Goal: Transaction & Acquisition: Purchase product/service

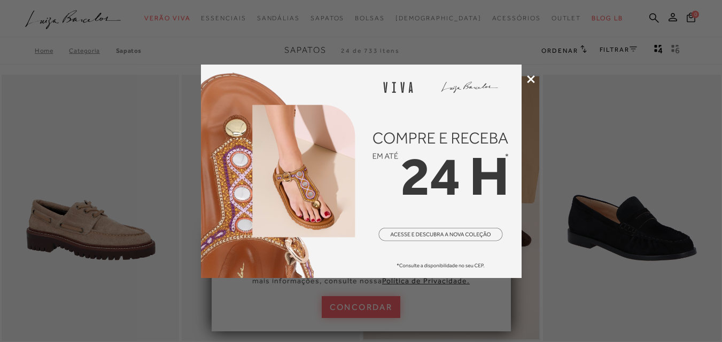
click at [531, 80] on icon at bounding box center [531, 79] width 8 height 8
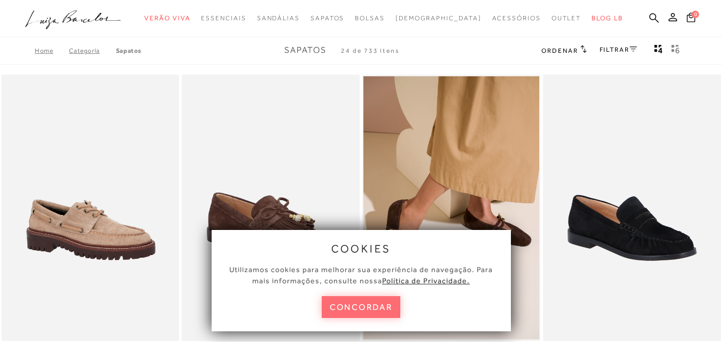
click at [370, 305] on button "concordar" at bounding box center [361, 308] width 79 height 22
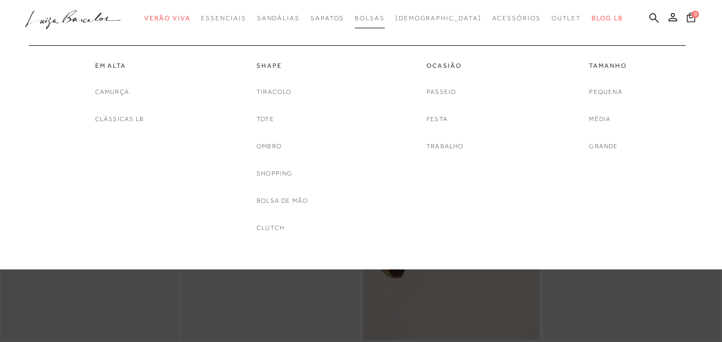
click at [385, 21] on span "Bolsas" at bounding box center [370, 17] width 30 height 7
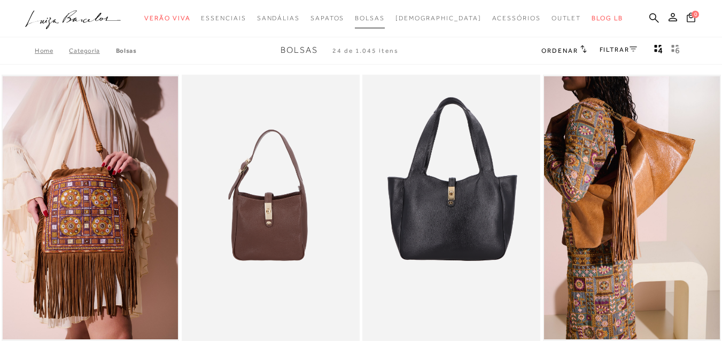
scroll to position [21, 0]
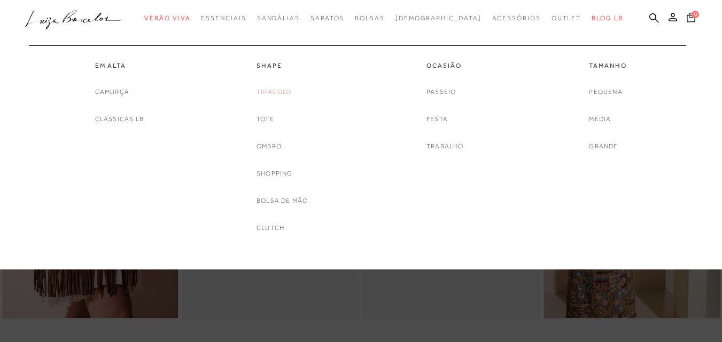
click at [264, 90] on link "Tiracolo" at bounding box center [273, 92] width 35 height 11
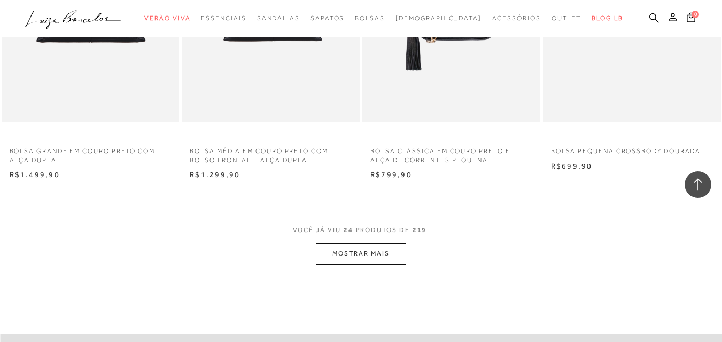
scroll to position [2052, 0]
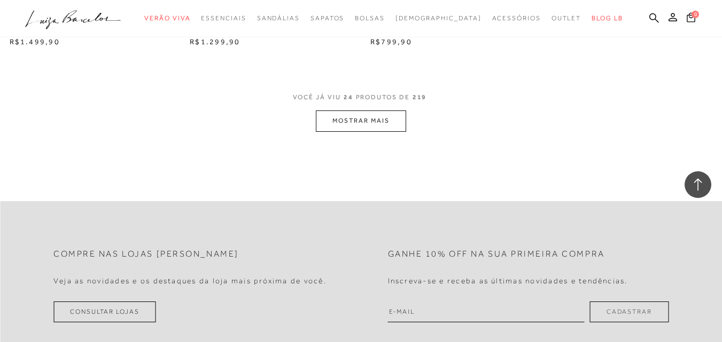
click at [366, 126] on button "MOSTRAR MAIS" at bounding box center [361, 121] width 90 height 21
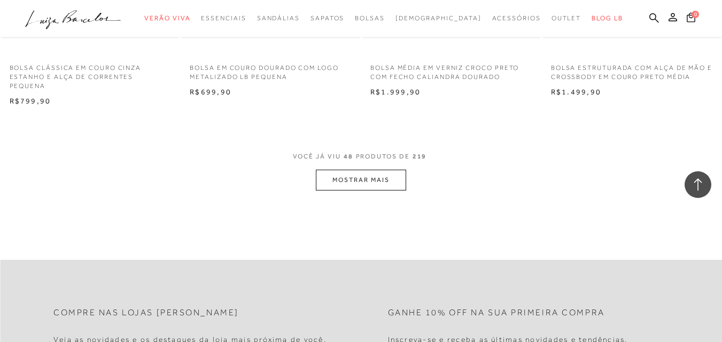
scroll to position [4061, 0]
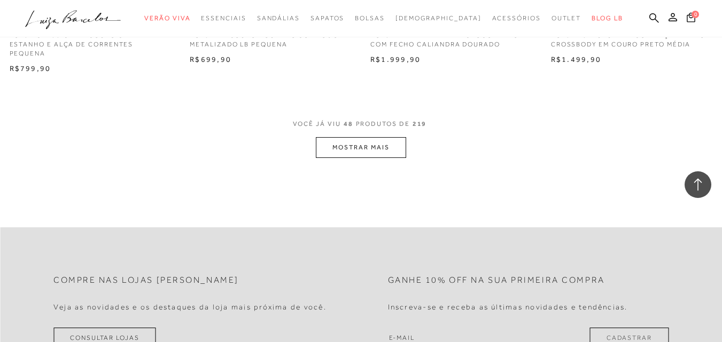
click at [364, 137] on button "MOSTRAR MAIS" at bounding box center [361, 147] width 90 height 21
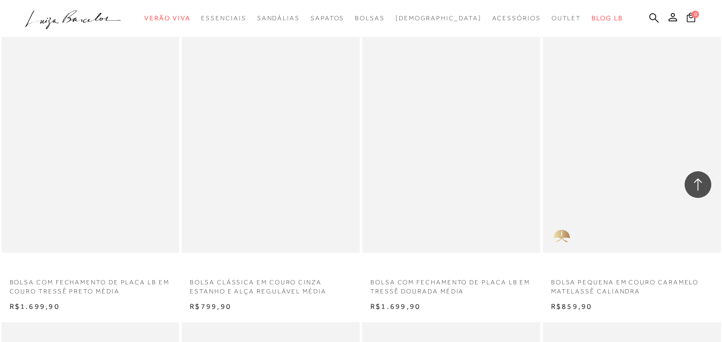
scroll to position [5535, 0]
